Goal: Information Seeking & Learning: Learn about a topic

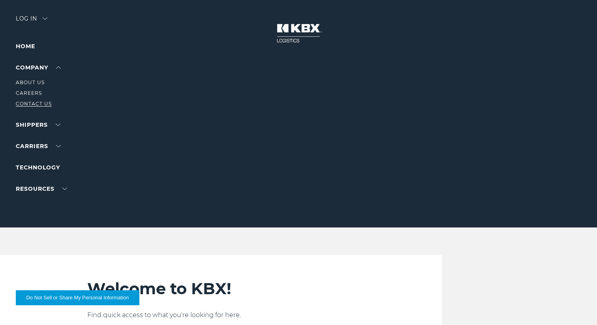
click at [27, 103] on link "Contact Us" at bounding box center [34, 104] width 36 height 6
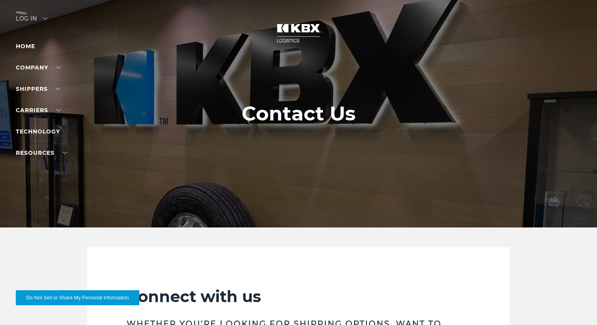
click at [32, 18] on div "Log in" at bounding box center [32, 21] width 32 height 11
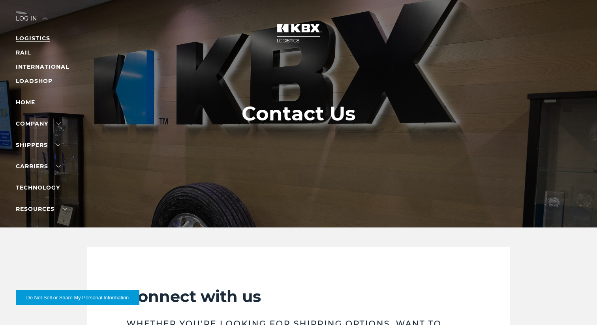
click at [36, 41] on link "LOGISTICS" at bounding box center [33, 38] width 34 height 7
click at [23, 53] on link "RAIL" at bounding box center [23, 52] width 15 height 7
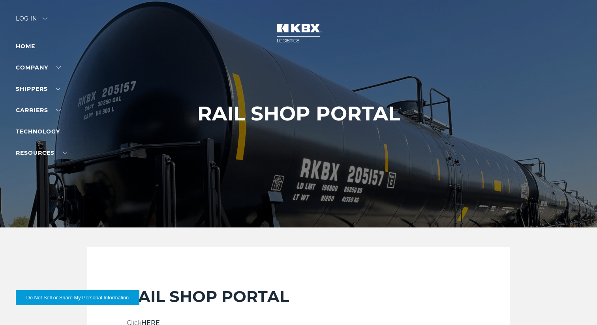
click at [47, 19] on img at bounding box center [45, 18] width 5 height 2
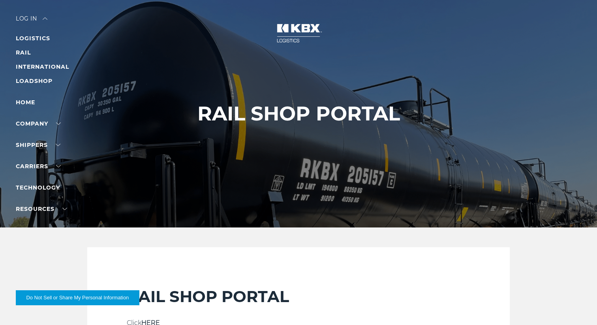
click at [36, 61] on ul "LOGISTICS RAIL INTERNATIONAL LOADSHOP" at bounding box center [50, 60] width 69 height 52
click at [41, 67] on link "INTERNATIONAL" at bounding box center [42, 66] width 53 height 7
click at [289, 28] on img at bounding box center [298, 33] width 59 height 35
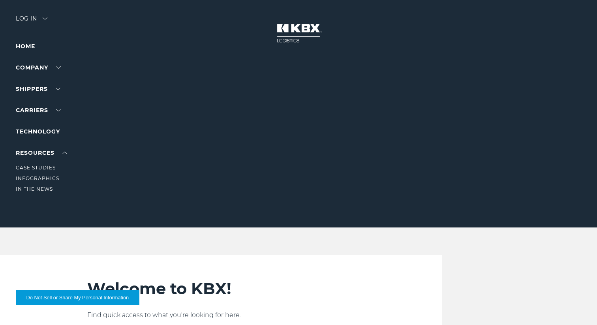
click at [36, 178] on link "Infographics" at bounding box center [37, 178] width 43 height 6
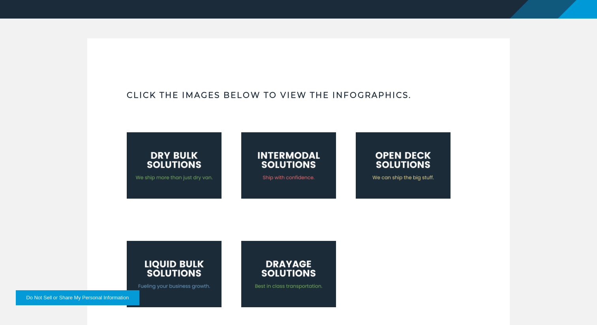
scroll to position [228, 0]
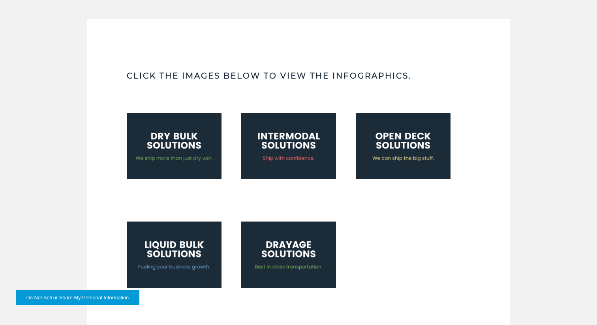
click at [180, 158] on img at bounding box center [174, 146] width 95 height 66
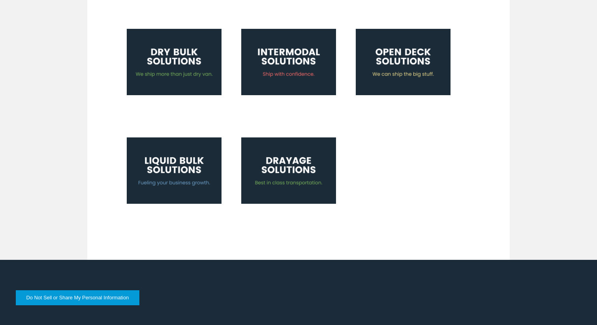
scroll to position [0, 0]
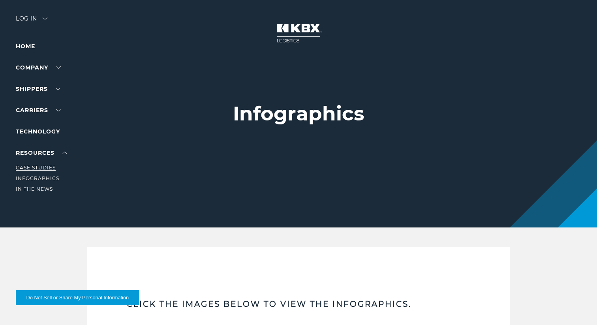
click at [41, 170] on link "Case Studies" at bounding box center [36, 168] width 40 height 6
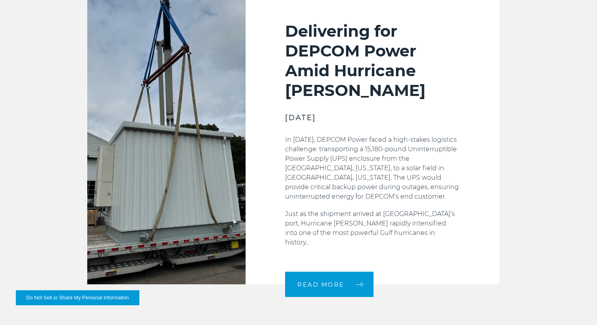
scroll to position [269, 0]
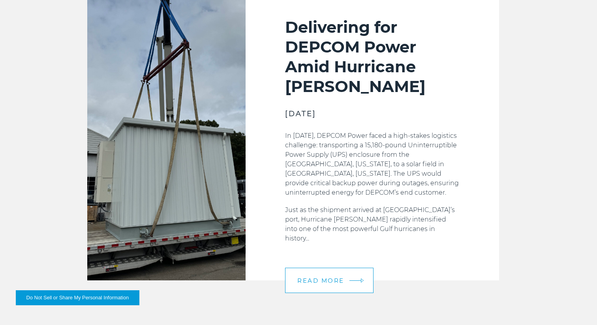
click at [321, 268] on link "READ MORE" at bounding box center [329, 280] width 88 height 25
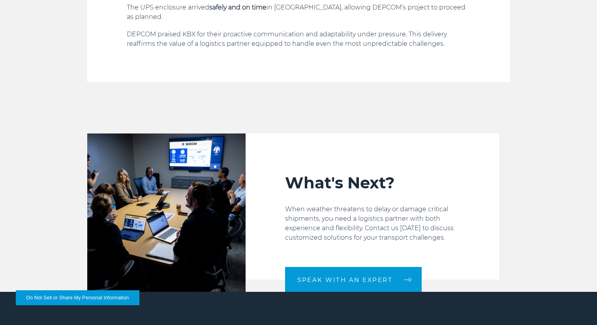
scroll to position [964, 0]
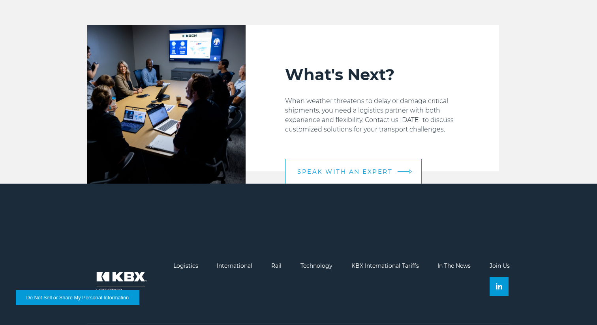
click at [344, 169] on span "Speak with an expert" at bounding box center [344, 172] width 95 height 6
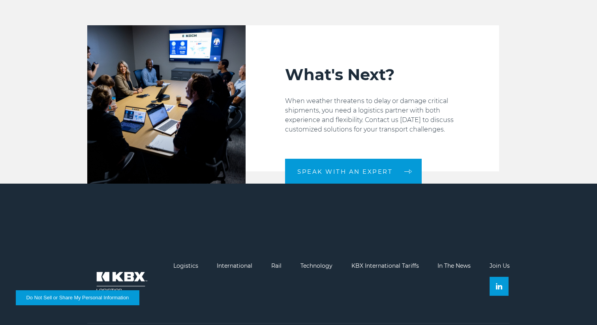
click at [498, 262] on link "Join Us" at bounding box center [500, 265] width 20 height 7
click at [497, 262] on link "Join Us" at bounding box center [500, 265] width 20 height 7
click at [459, 262] on link "In The News" at bounding box center [454, 265] width 33 height 7
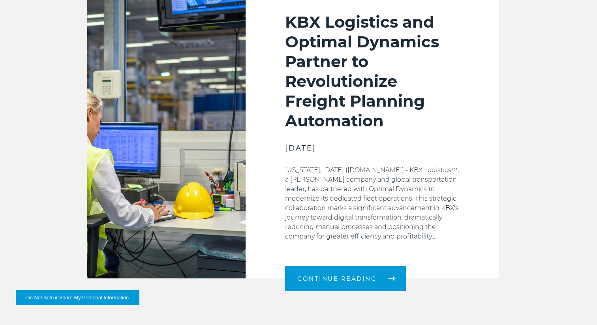
scroll to position [284, 0]
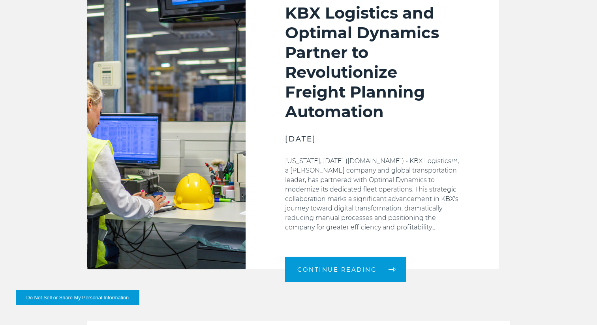
click at [349, 183] on p "[US_STATE], [DATE] ([DOMAIN_NAME]) - KBX Logistics™, a [PERSON_NAME] company an…" at bounding box center [372, 194] width 175 height 76
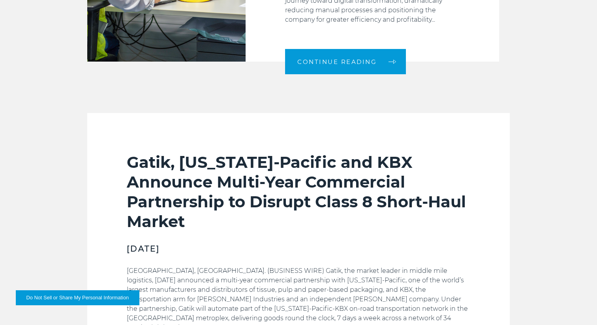
scroll to position [273, 0]
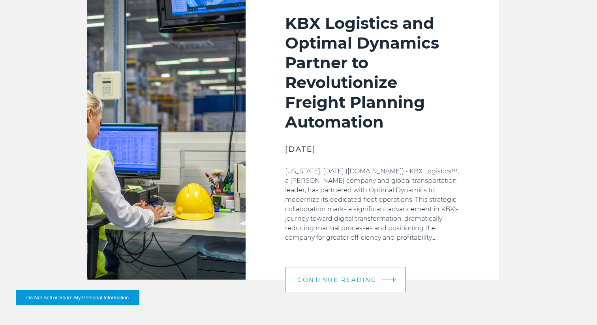
click at [354, 284] on link "Continue Reading" at bounding box center [345, 279] width 121 height 25
